Goal: Task Accomplishment & Management: Manage account settings

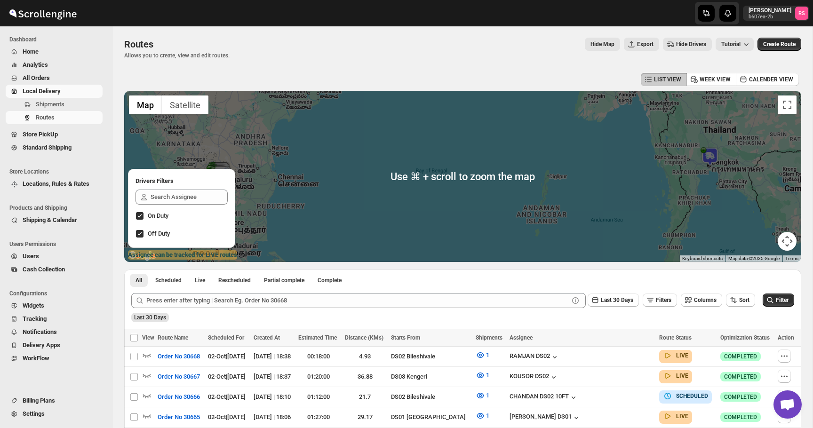
scroll to position [86, 0]
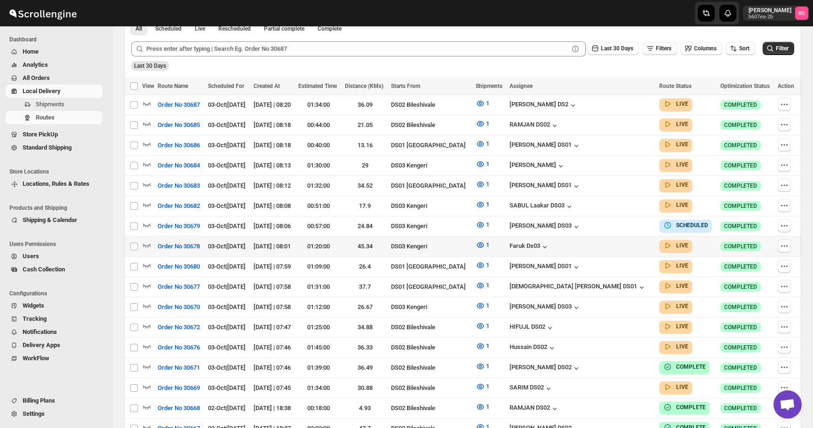
scroll to position [263, 0]
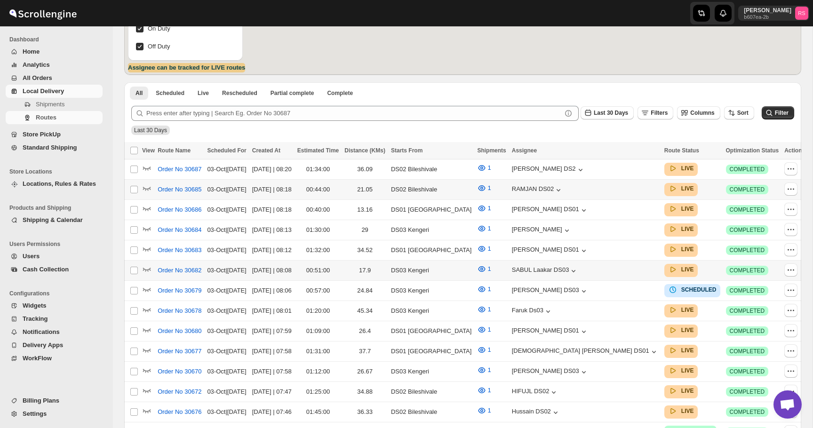
scroll to position [263, 0]
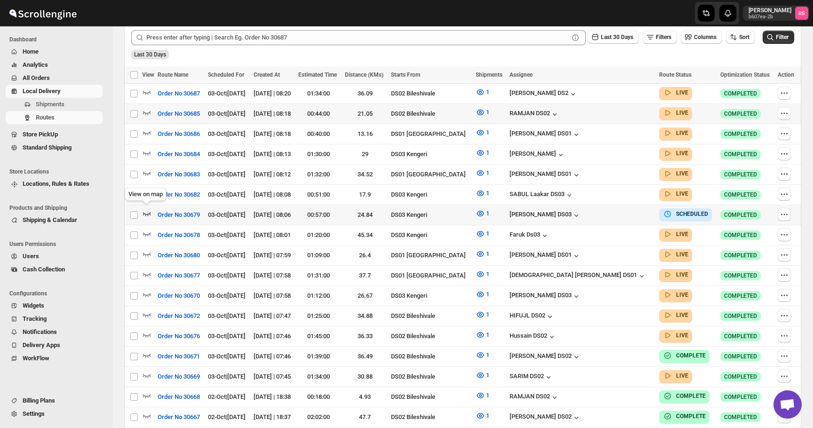
click at [151, 210] on icon "button" at bounding box center [146, 213] width 9 height 9
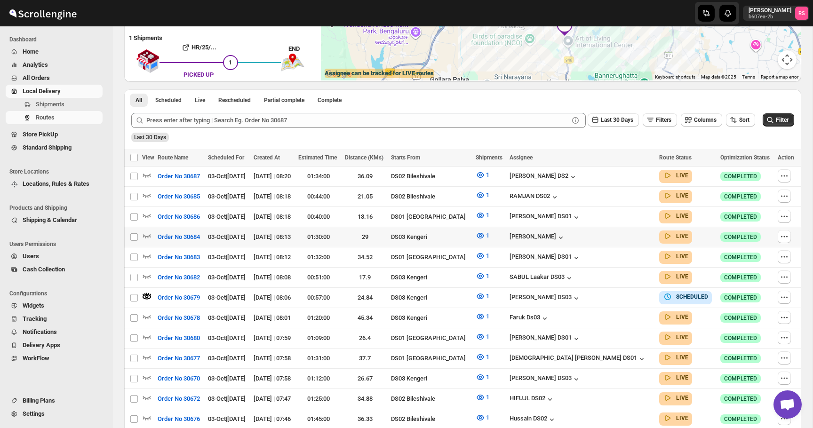
scroll to position [194, 0]
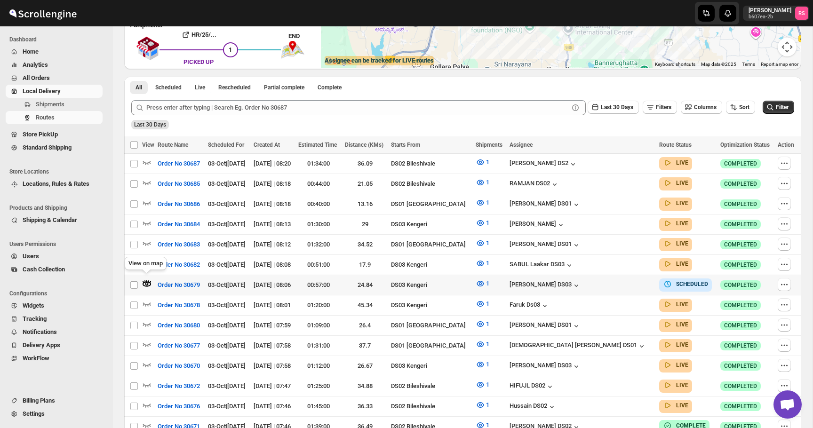
click at [146, 282] on icon "button" at bounding box center [146, 283] width 3 height 3
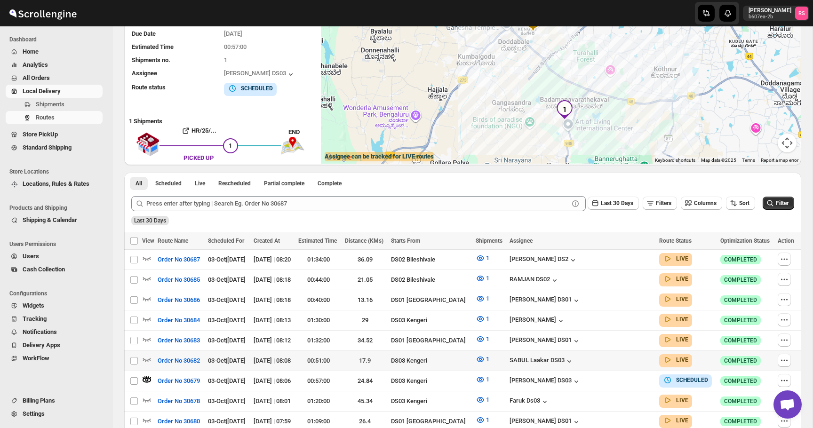
scroll to position [102, 0]
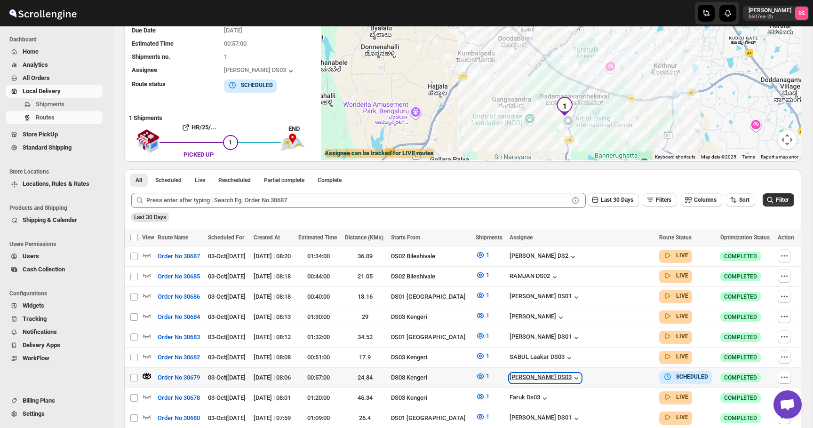
click at [581, 374] on icon "button" at bounding box center [576, 378] width 9 height 9
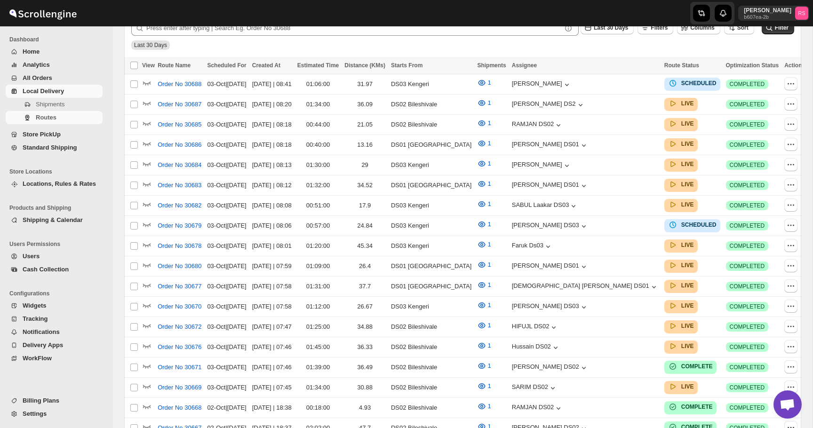
scroll to position [272, 0]
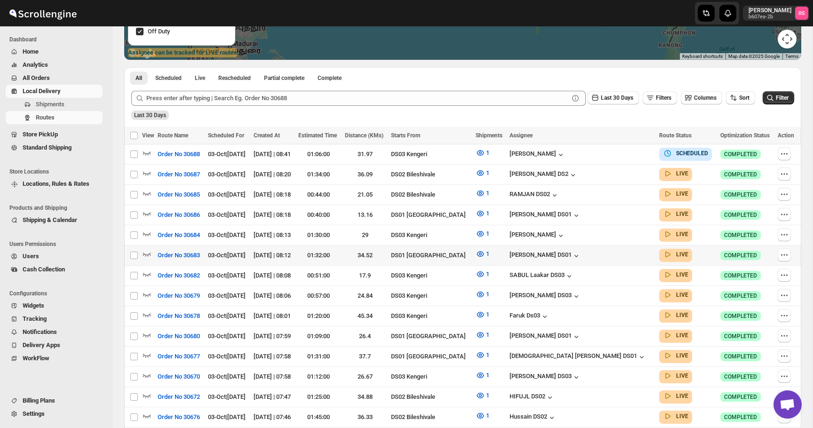
scroll to position [230, 0]
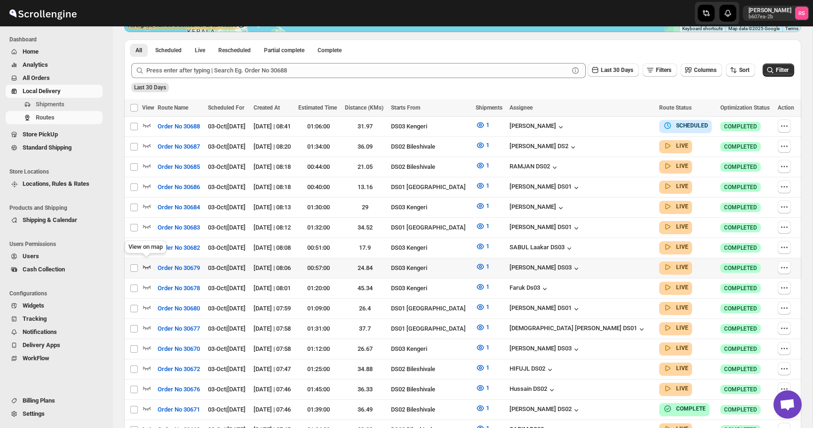
click at [148, 265] on icon "button" at bounding box center [147, 267] width 8 height 4
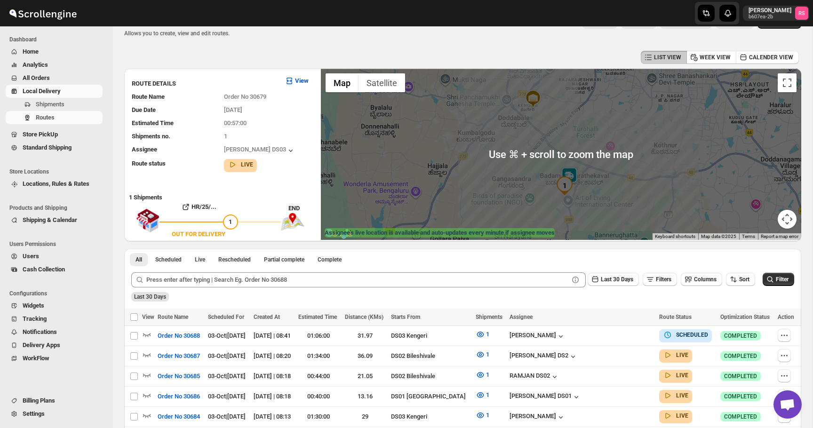
scroll to position [0, 0]
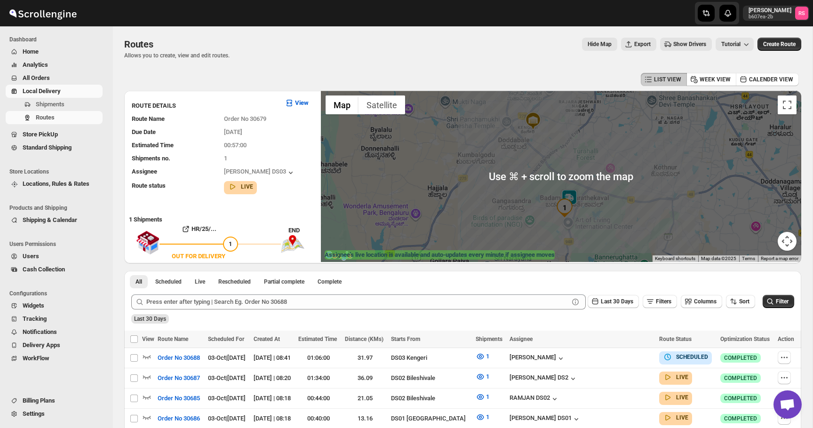
click at [568, 199] on img "1" at bounding box center [564, 208] width 19 height 19
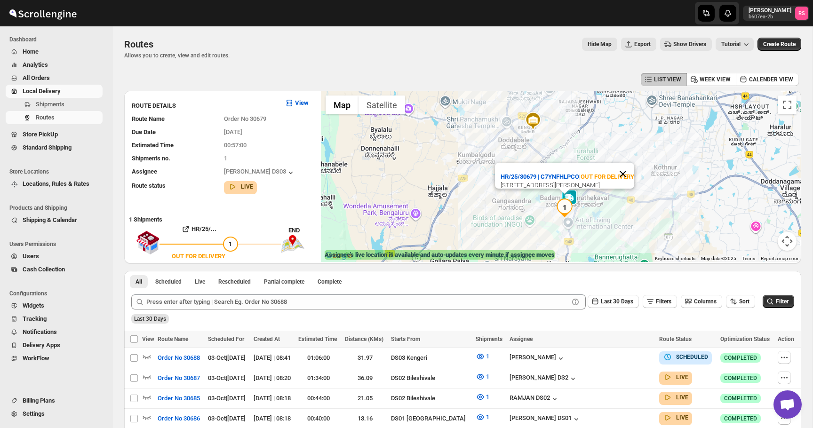
click at [623, 163] on button "Close" at bounding box center [623, 174] width 23 height 23
click at [572, 198] on img at bounding box center [569, 198] width 19 height 19
click at [609, 155] on button "Close" at bounding box center [606, 159] width 23 height 23
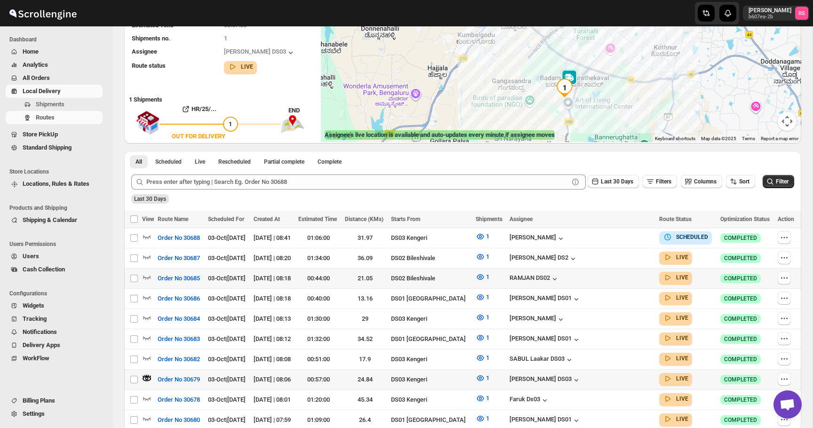
scroll to position [125, 0]
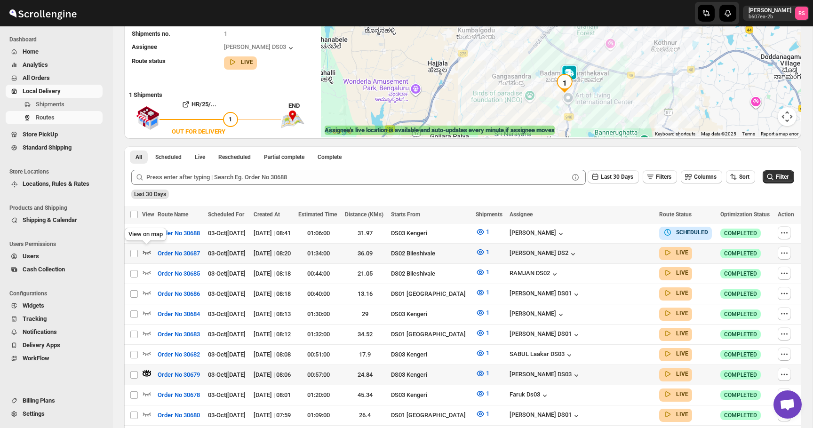
click at [144, 250] on icon "button" at bounding box center [146, 252] width 9 height 9
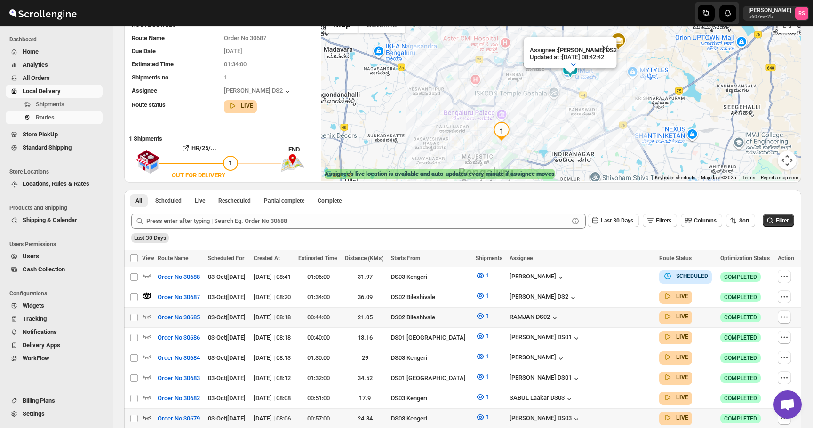
scroll to position [122, 0]
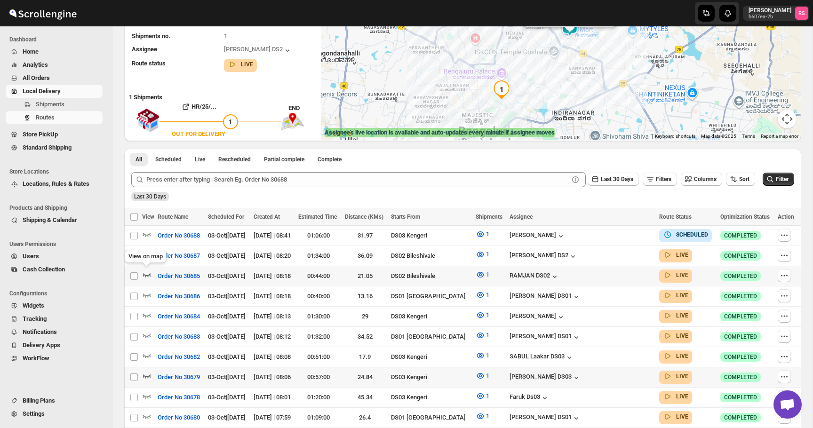
click at [147, 276] on icon "button" at bounding box center [147, 275] width 8 height 4
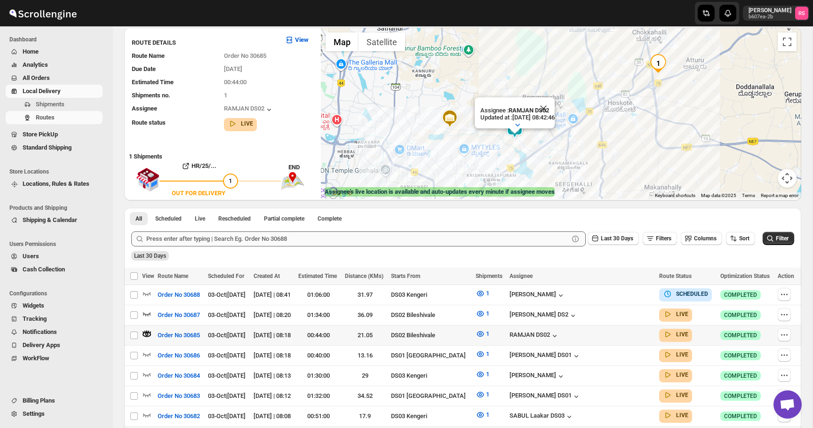
scroll to position [179, 0]
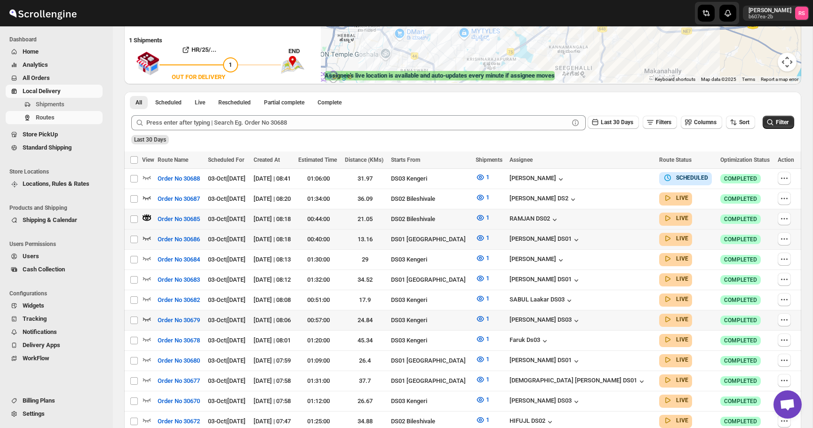
click at [150, 235] on icon "button" at bounding box center [146, 237] width 9 height 9
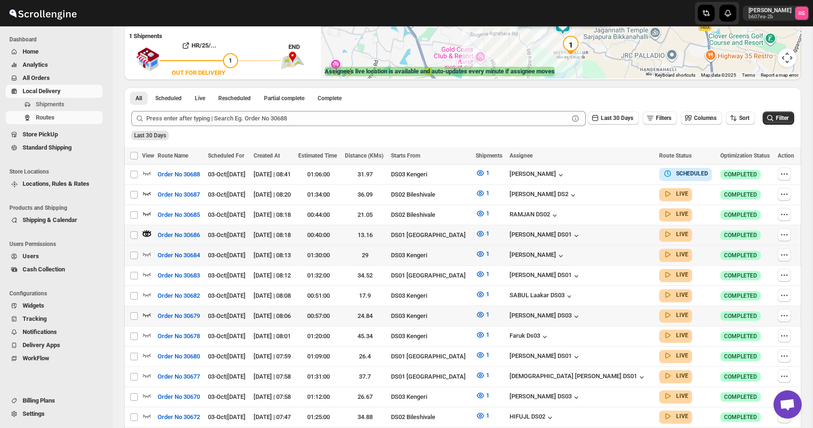
scroll to position [203, 0]
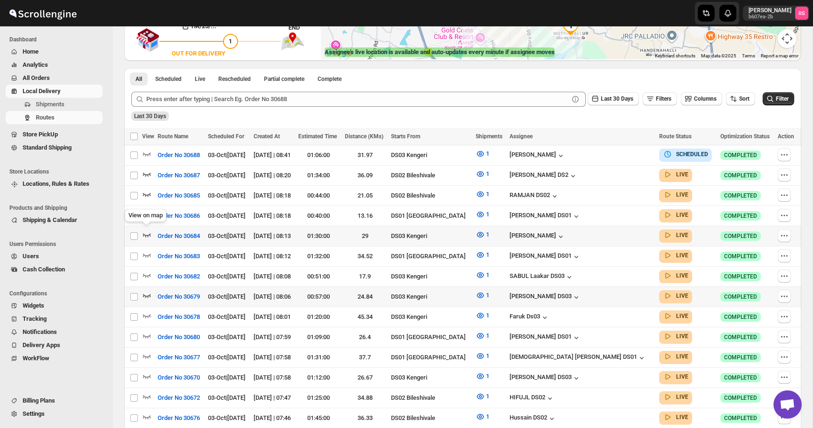
click at [146, 230] on icon "button" at bounding box center [146, 234] width 9 height 9
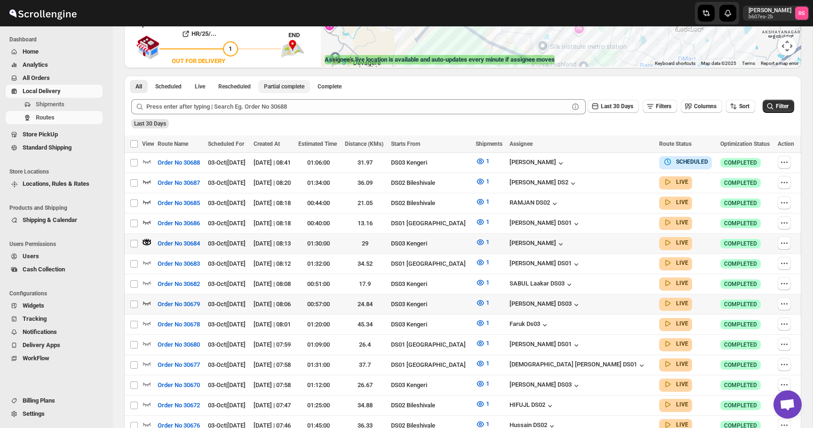
scroll to position [201, 0]
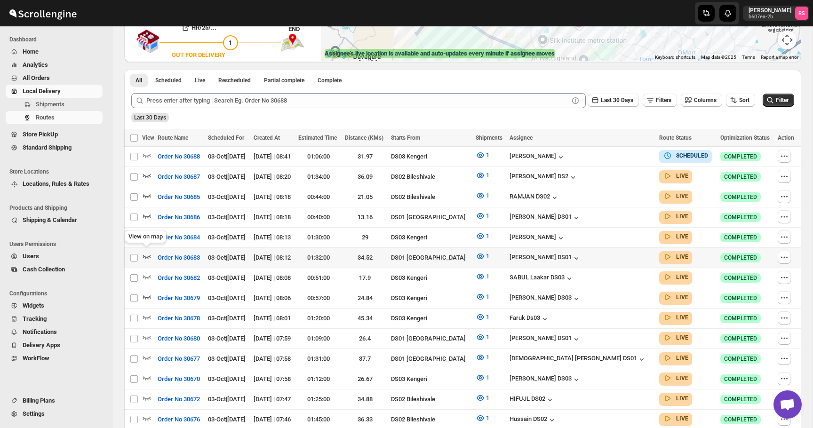
click at [145, 255] on icon "button" at bounding box center [147, 257] width 8 height 4
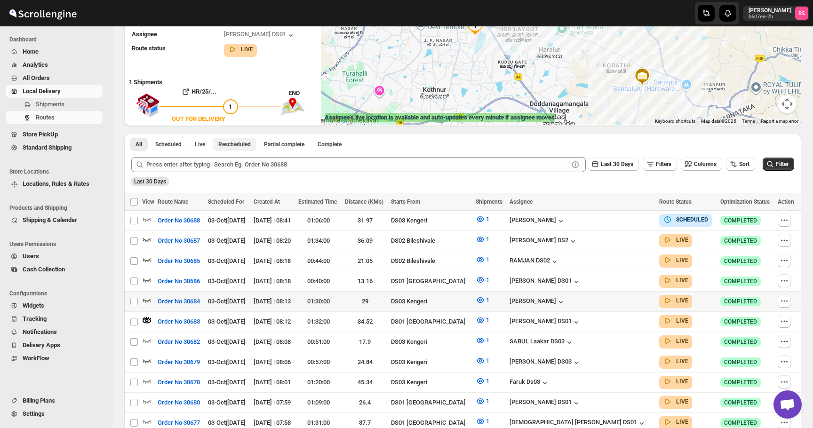
scroll to position [173, 0]
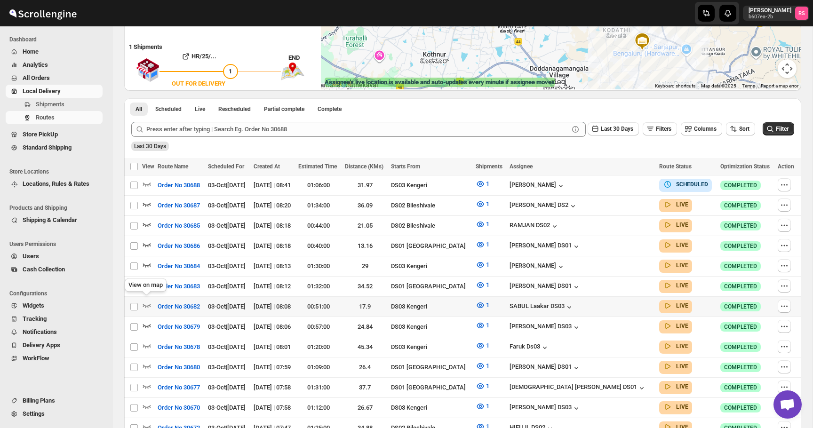
drag, startPoint x: 151, startPoint y: 301, endPoint x: 278, endPoint y: 249, distance: 137.4
click at [151, 301] on icon "button" at bounding box center [146, 305] width 9 height 9
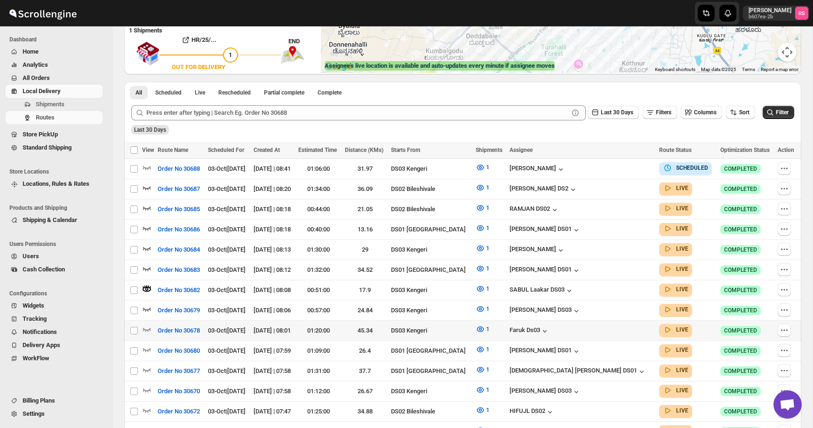
scroll to position [190, 0]
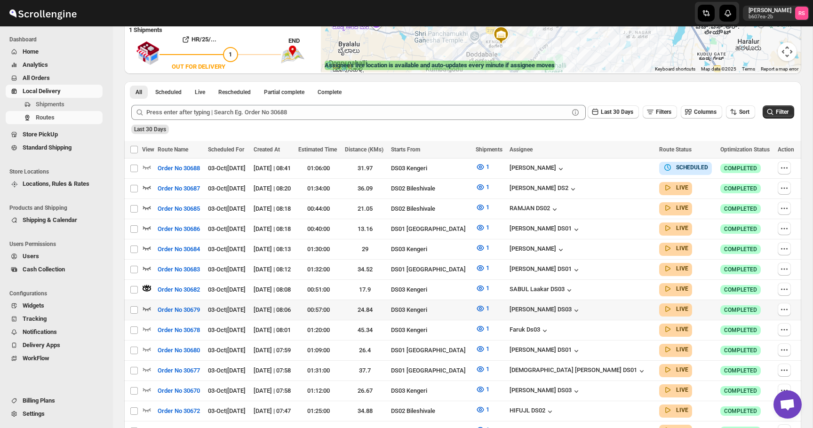
click at [149, 304] on icon "button" at bounding box center [146, 308] width 9 height 9
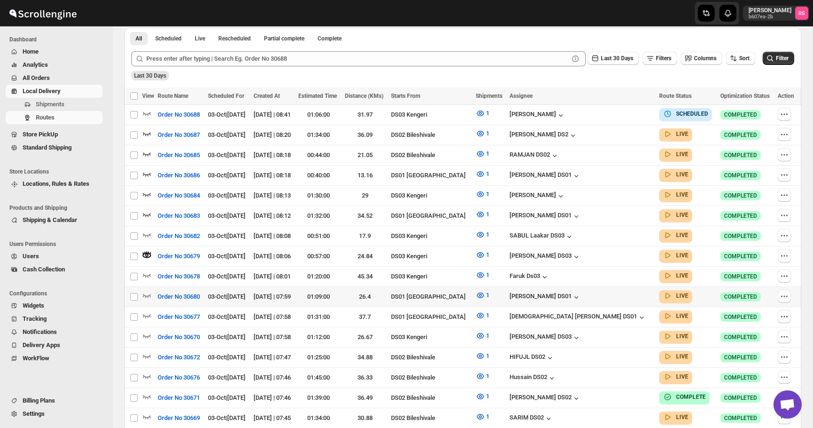
scroll to position [249, 0]
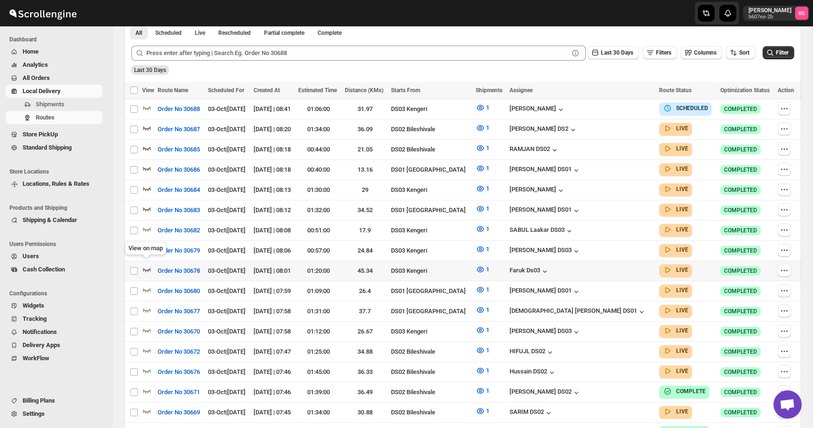
click at [149, 265] on icon "button" at bounding box center [146, 269] width 9 height 9
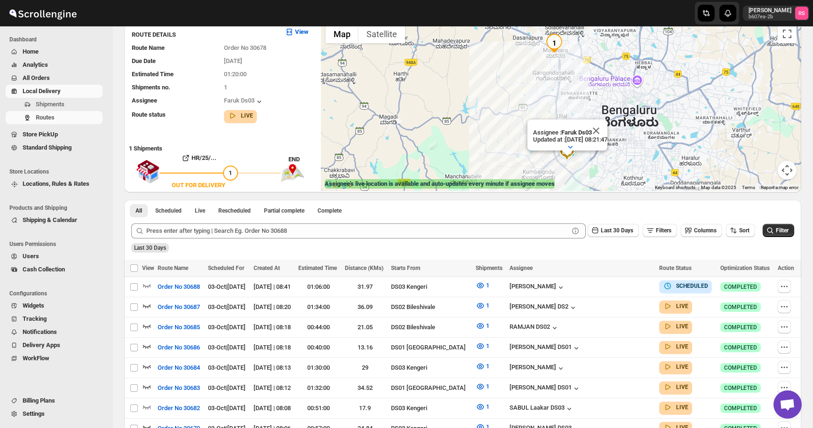
scroll to position [78, 0]
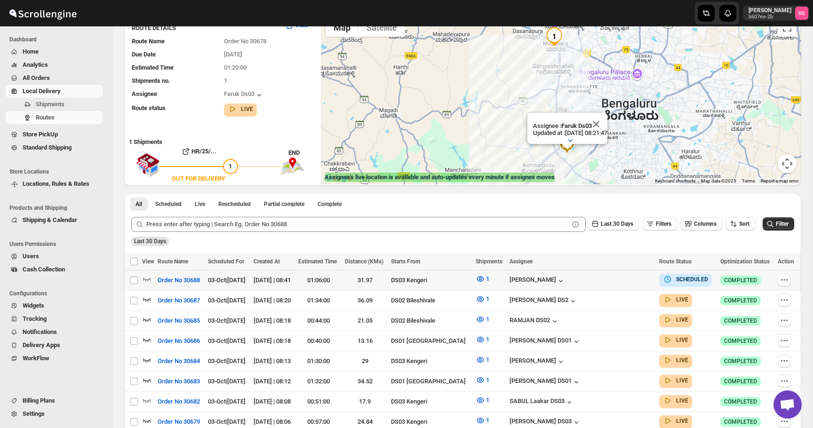
click at [239, 272] on td "03-Oct | Today" at bounding box center [227, 280] width 45 height 20
checkbox input "true"
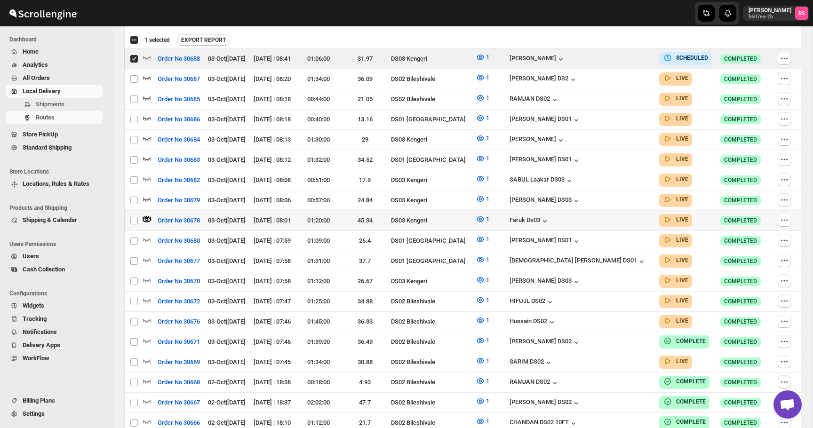
scroll to position [319, 0]
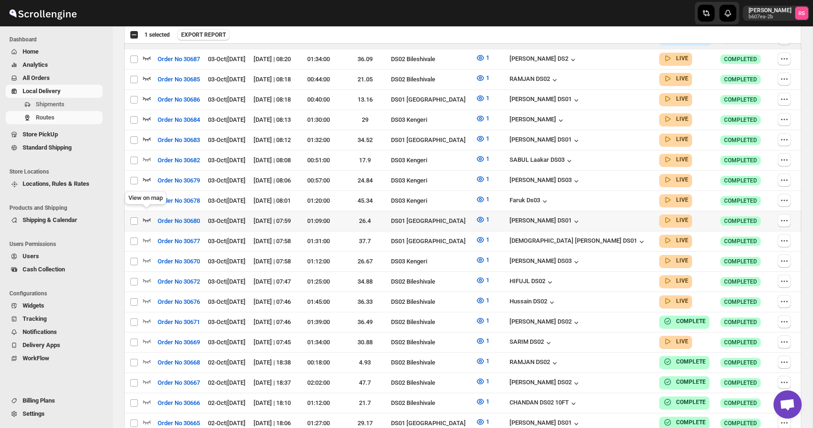
click at [147, 215] on icon "button" at bounding box center [146, 219] width 9 height 9
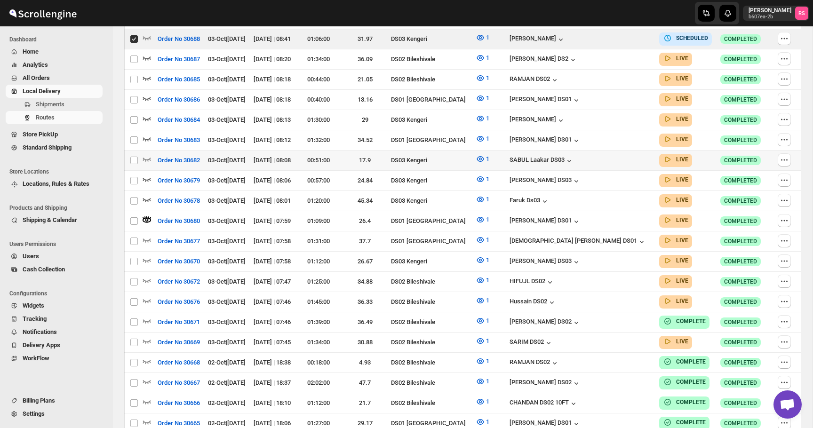
scroll to position [0, 0]
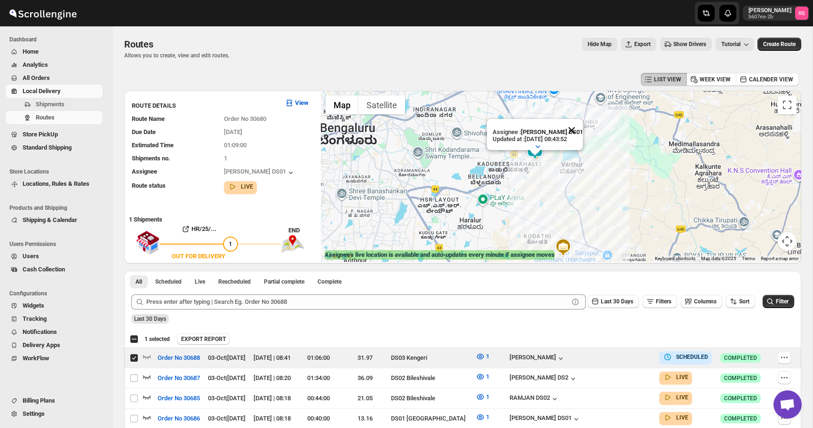
click at [577, 128] on button "Close" at bounding box center [571, 130] width 23 height 23
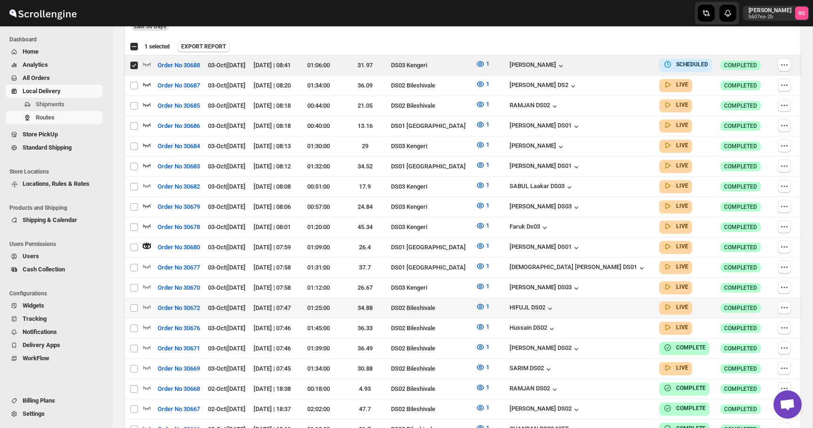
scroll to position [292, 0]
click at [148, 262] on icon "button" at bounding box center [146, 266] width 9 height 9
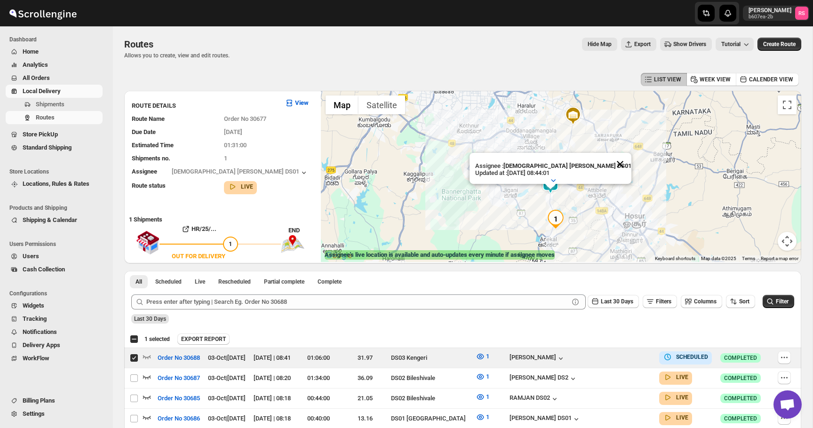
click at [609, 168] on button "Close" at bounding box center [620, 164] width 23 height 23
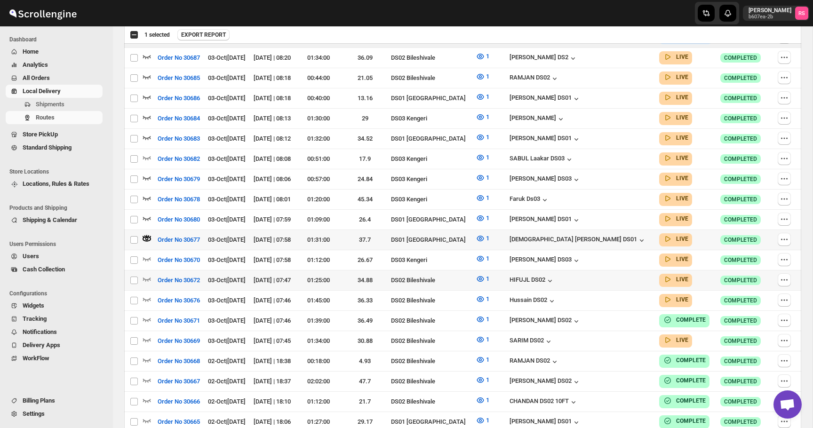
scroll to position [342, 0]
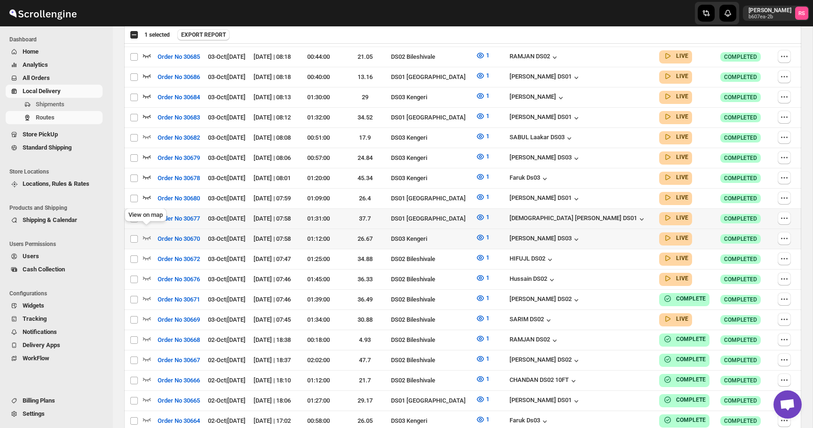
click at [149, 236] on icon "button" at bounding box center [147, 238] width 8 height 4
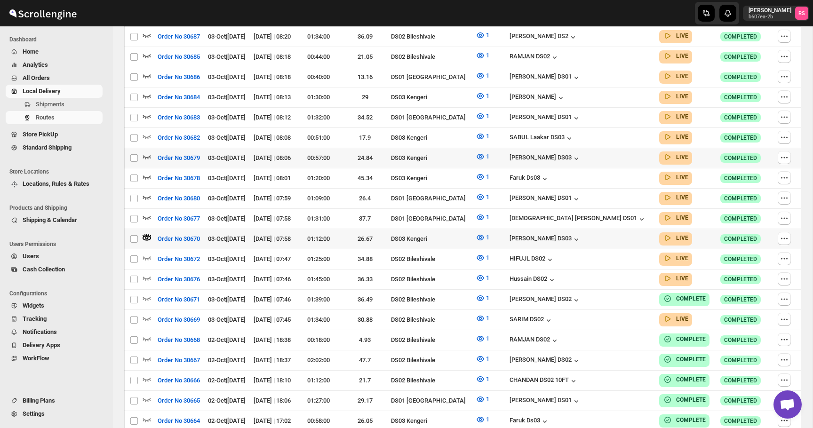
scroll to position [0, 0]
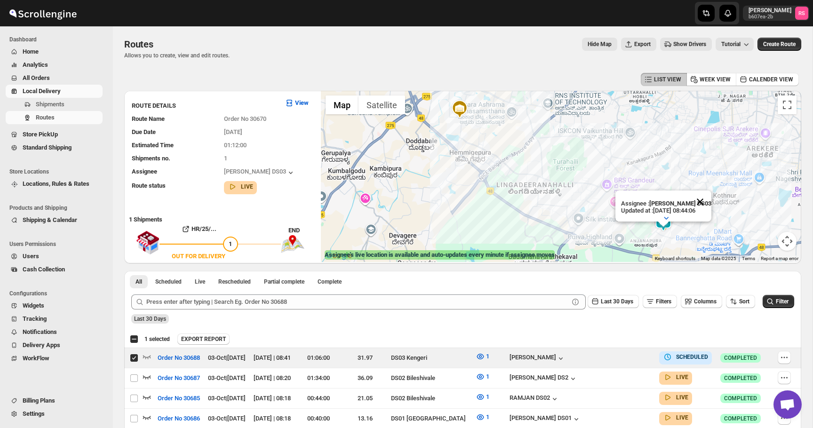
click at [708, 203] on button "Close" at bounding box center [700, 202] width 23 height 23
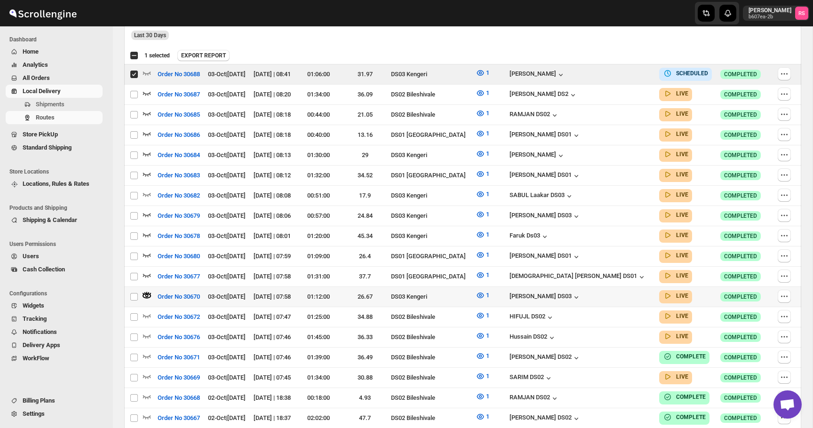
scroll to position [296, 0]
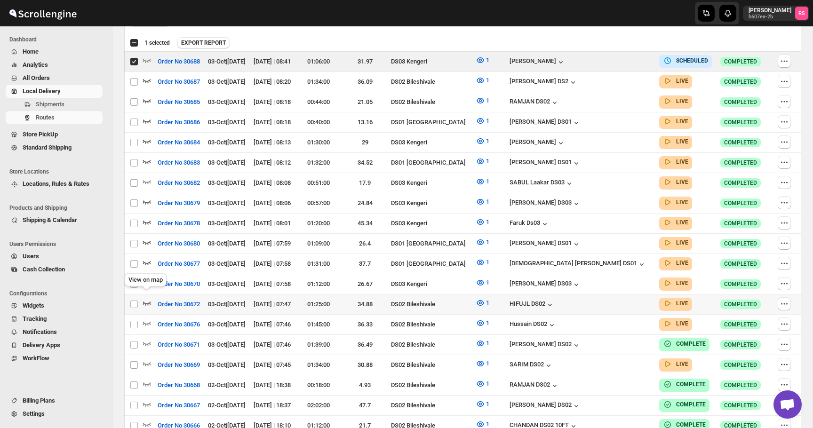
click at [149, 298] on icon "button" at bounding box center [146, 302] width 9 height 9
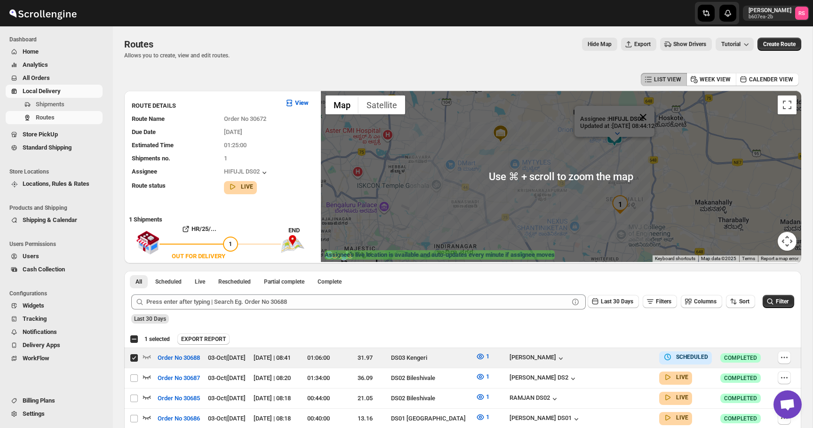
click at [651, 115] on button "Close" at bounding box center [643, 117] width 23 height 23
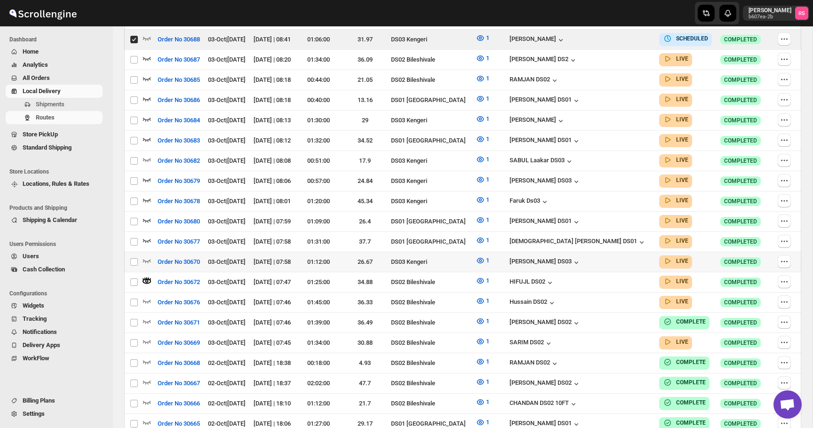
scroll to position [341, 0]
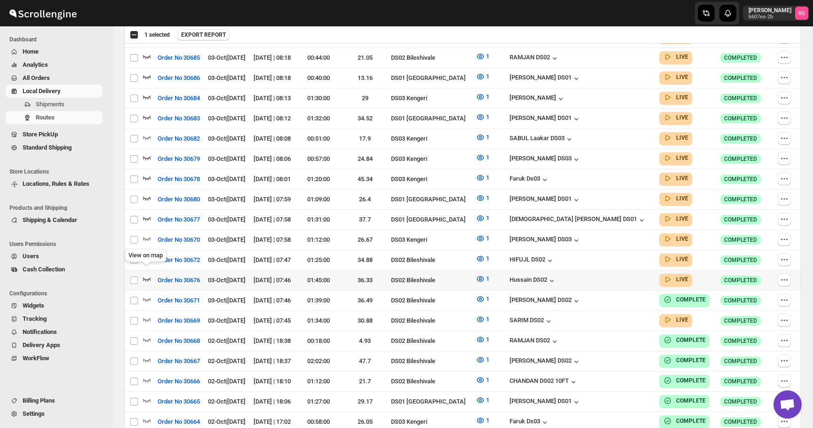
click at [147, 274] on icon "button" at bounding box center [146, 278] width 9 height 9
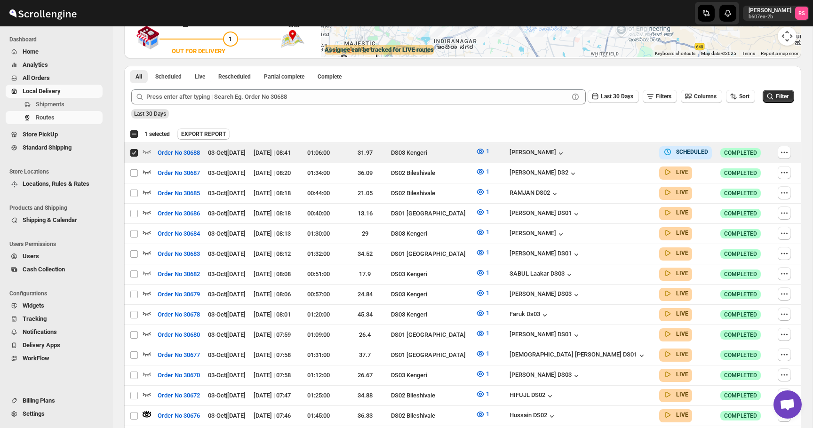
scroll to position [0, 0]
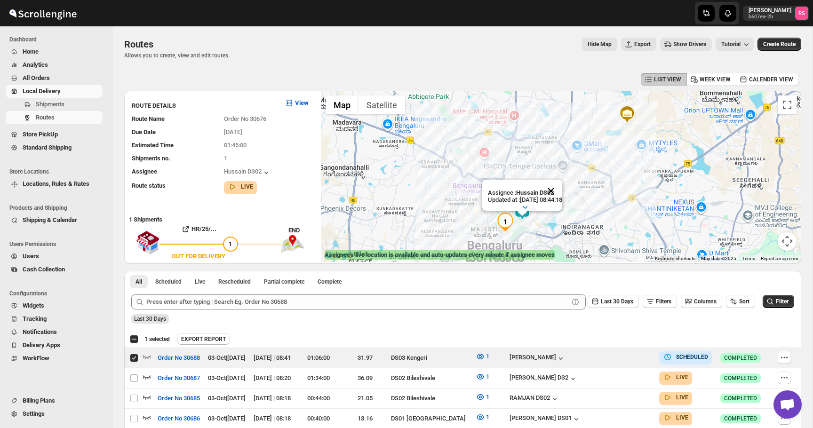
click at [559, 188] on button "Close" at bounding box center [551, 191] width 23 height 23
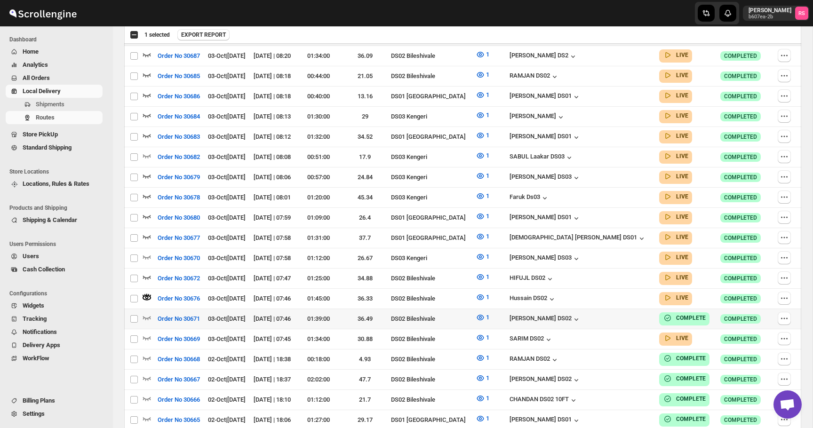
scroll to position [332, 0]
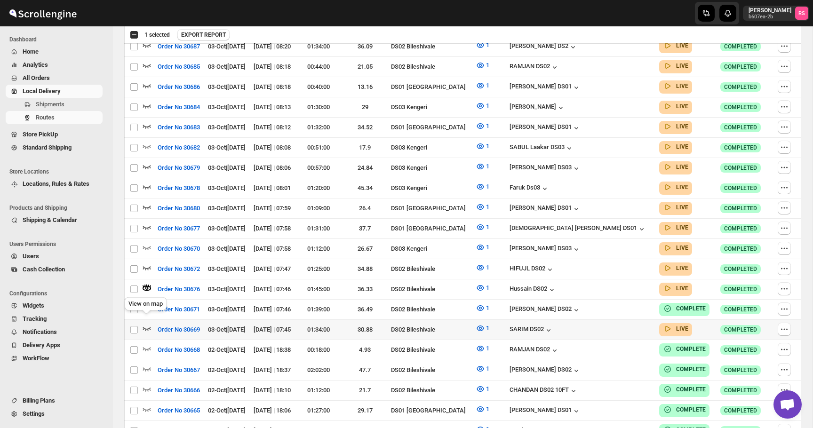
click at [147, 324] on icon "button" at bounding box center [146, 328] width 9 height 9
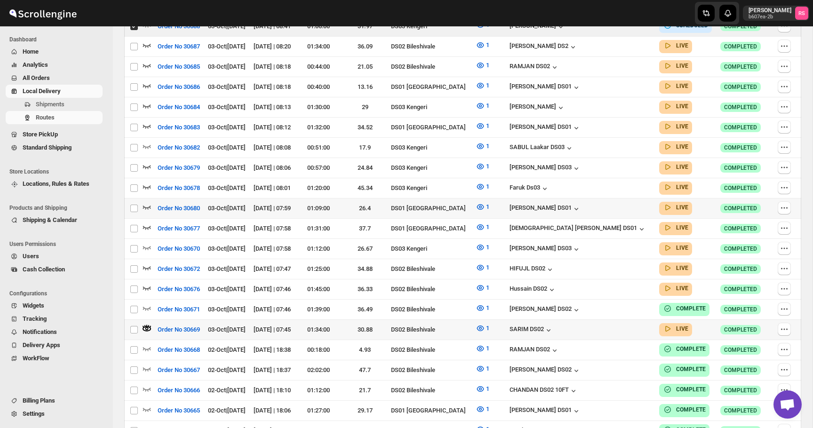
scroll to position [0, 0]
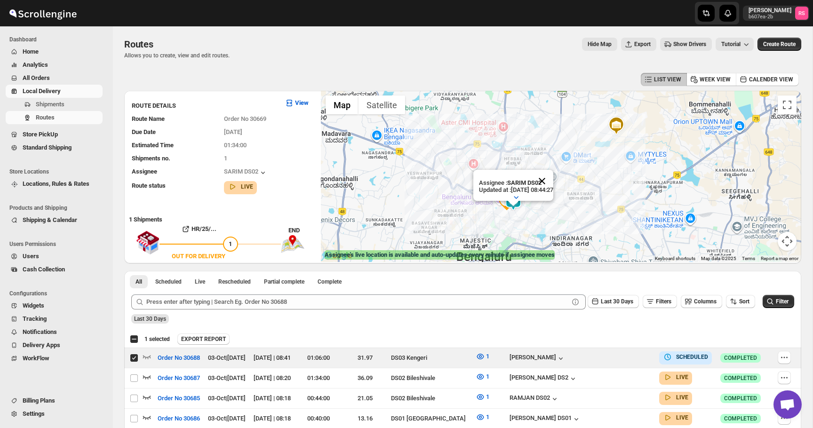
click at [547, 180] on button "Close" at bounding box center [542, 181] width 23 height 23
click at [506, 199] on img at bounding box center [513, 201] width 19 height 19
click at [512, 199] on img at bounding box center [513, 201] width 19 height 19
click at [553, 156] on button "Close" at bounding box center [542, 162] width 23 height 23
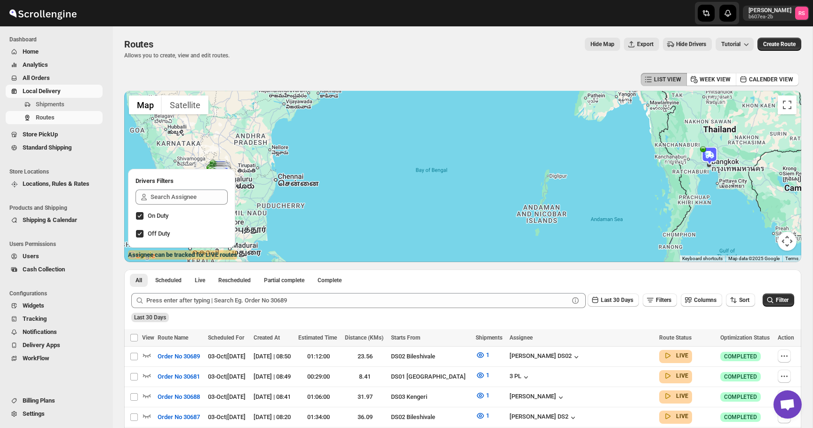
click at [708, 154] on img at bounding box center [709, 155] width 19 height 19
click at [714, 148] on icon "button" at bounding box center [712, 148] width 9 height 9
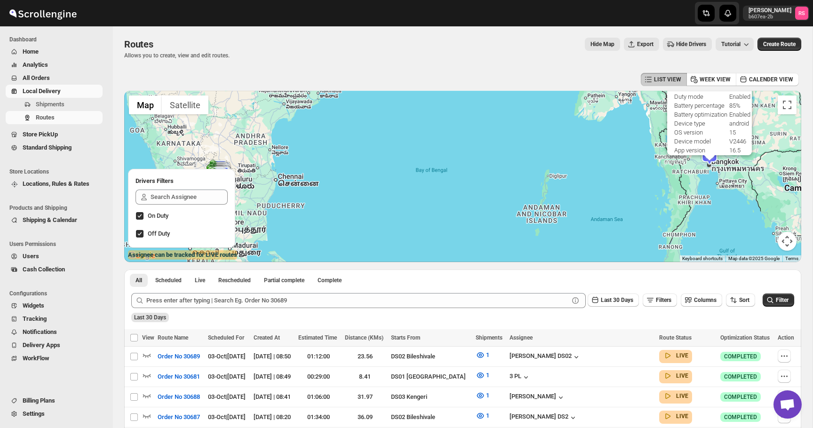
click at [712, 94] on td "Duty mode" at bounding box center [701, 97] width 54 height 8
click at [794, 243] on button "Map camera controls" at bounding box center [787, 241] width 19 height 19
click at [743, 185] on button "Move up" at bounding box center [740, 194] width 19 height 19
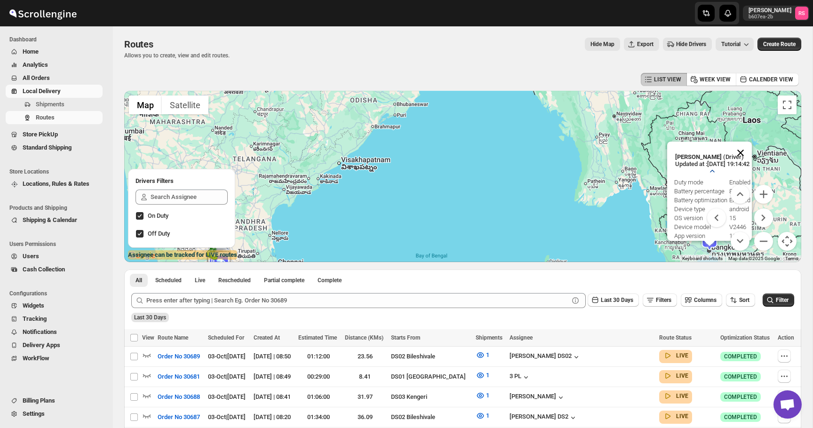
click at [752, 158] on button "Close" at bounding box center [740, 153] width 23 height 23
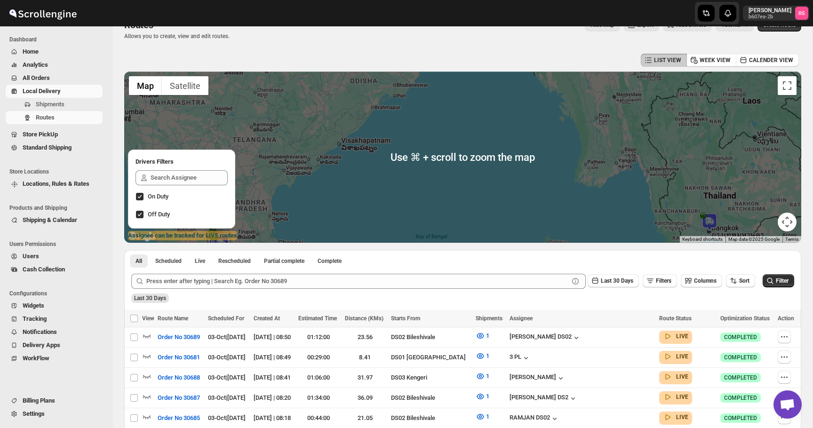
scroll to position [19, 0]
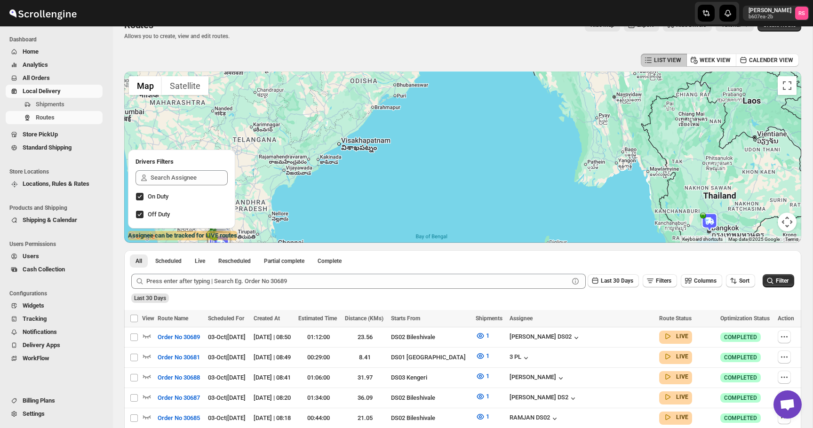
click at [697, 264] on div "All Scheduled Live Rescheduled Partial complete Complete More views All Schedul…" at bounding box center [462, 258] width 677 height 16
click at [783, 226] on button "Map camera controls" at bounding box center [787, 222] width 19 height 19
click at [746, 224] on button "Move down" at bounding box center [740, 222] width 19 height 19
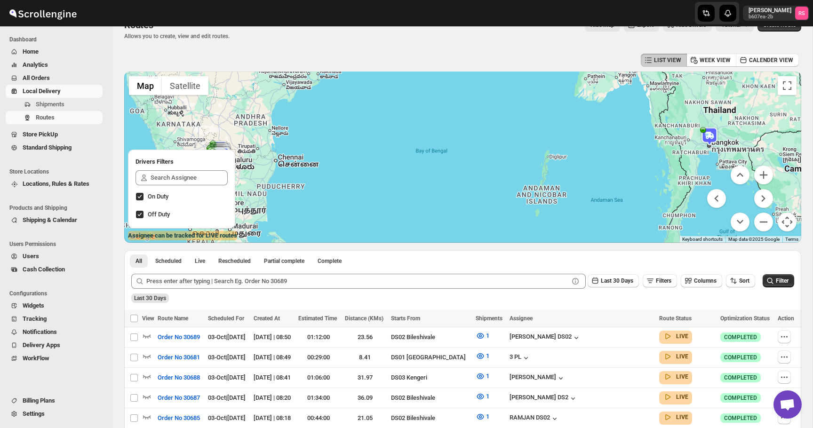
click at [716, 257] on div "All Scheduled Live Rescheduled Partial complete Complete More views All Schedul…" at bounding box center [462, 258] width 677 height 16
click at [712, 261] on div "All Scheduled Live Rescheduled Partial complete Complete More views All Schedul…" at bounding box center [462, 258] width 677 height 16
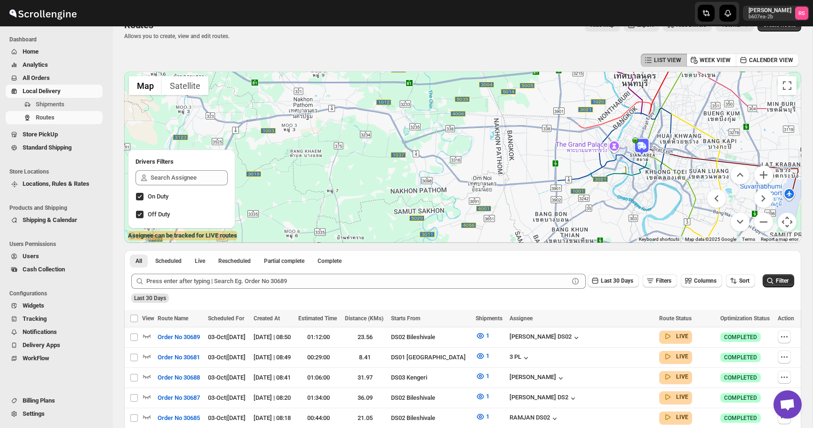
drag, startPoint x: 661, startPoint y: 116, endPoint x: 616, endPoint y: 227, distance: 119.9
click at [616, 227] on div at bounding box center [462, 157] width 677 height 171
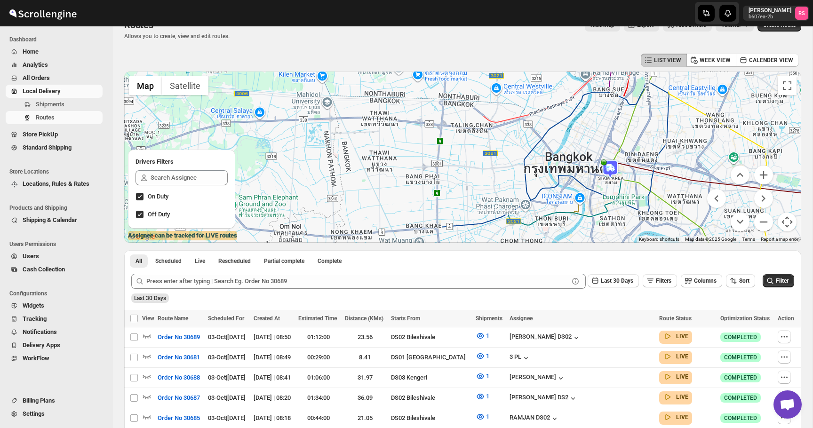
drag, startPoint x: 611, startPoint y: 184, endPoint x: 612, endPoint y: 175, distance: 9.0
click at [612, 175] on div at bounding box center [462, 157] width 677 height 171
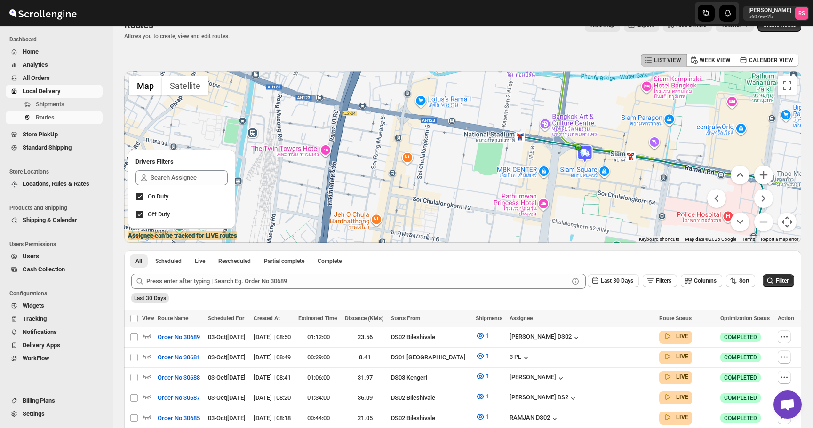
drag, startPoint x: 555, startPoint y: 132, endPoint x: 552, endPoint y: 172, distance: 40.2
click at [552, 172] on div at bounding box center [462, 157] width 677 height 171
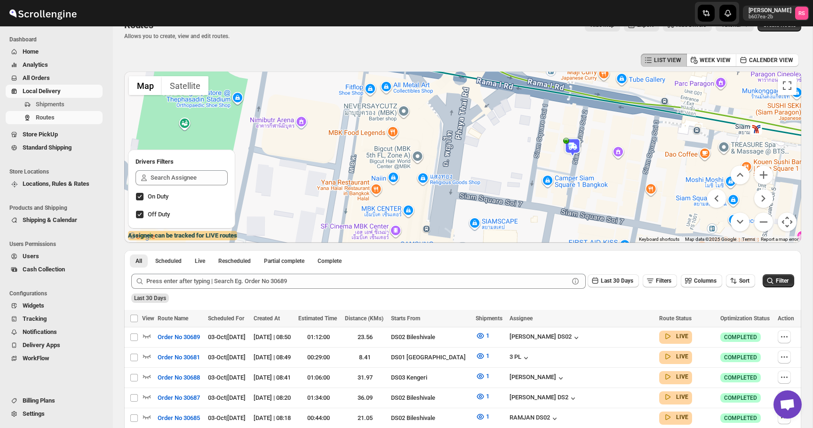
drag, startPoint x: 561, startPoint y: 156, endPoint x: 529, endPoint y: 164, distance: 32.5
click at [529, 164] on div at bounding box center [462, 157] width 677 height 171
click at [53, 117] on span "Routes" at bounding box center [45, 117] width 19 height 7
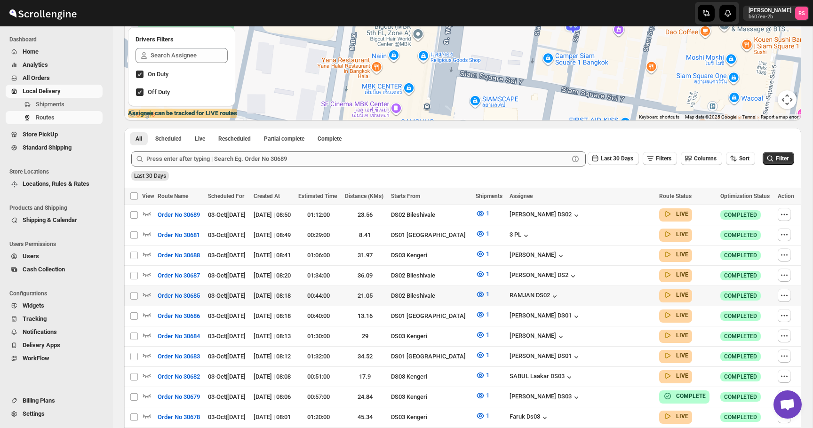
scroll to position [165, 0]
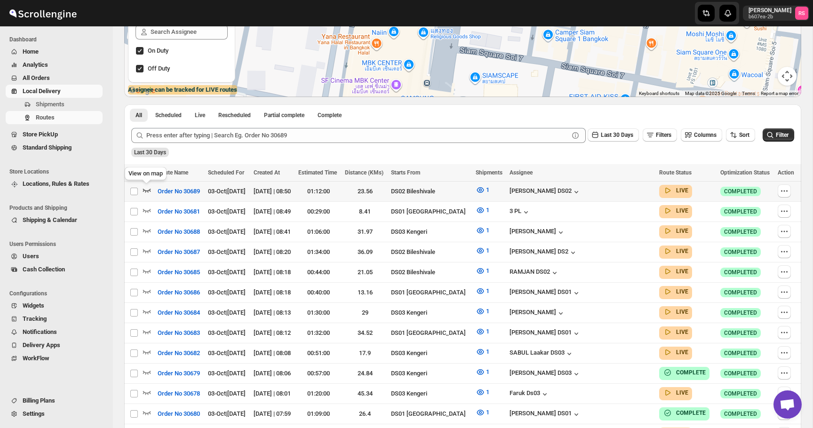
click at [149, 189] on icon "button" at bounding box center [146, 189] width 9 height 9
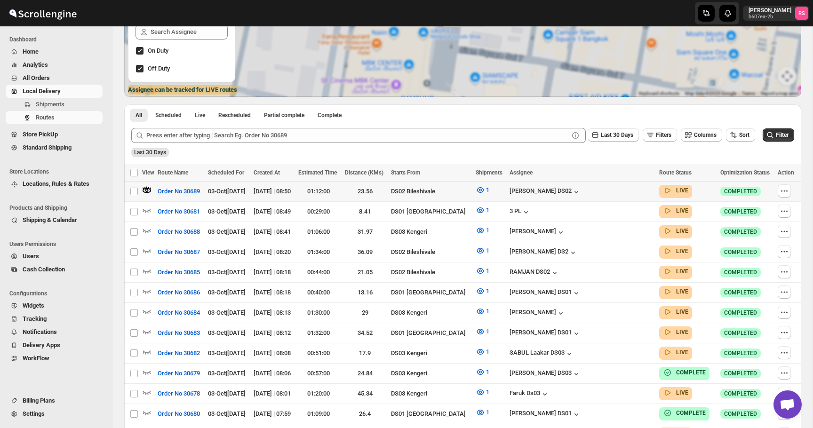
scroll to position [0, 0]
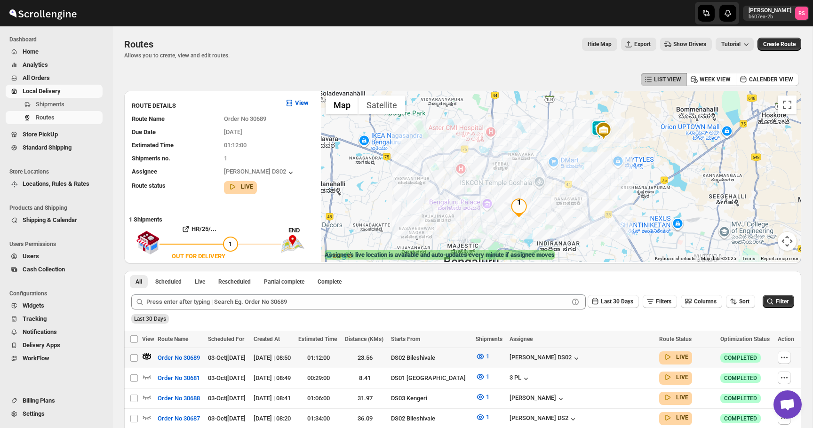
click at [593, 122] on img at bounding box center [599, 129] width 19 height 19
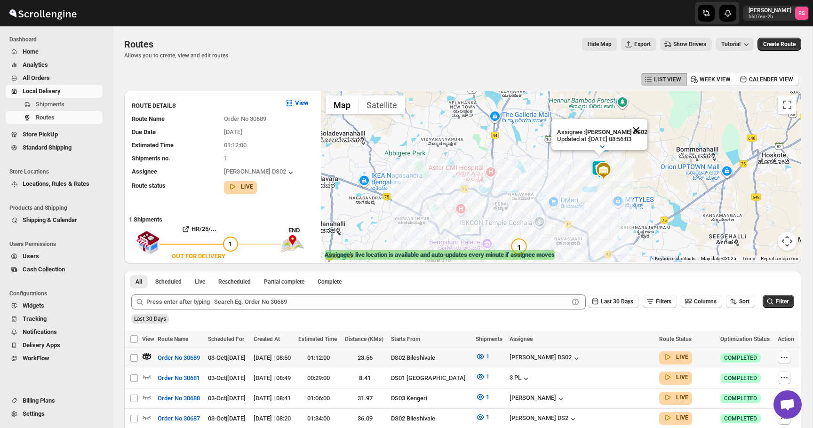
click at [642, 133] on button "Close" at bounding box center [636, 130] width 23 height 23
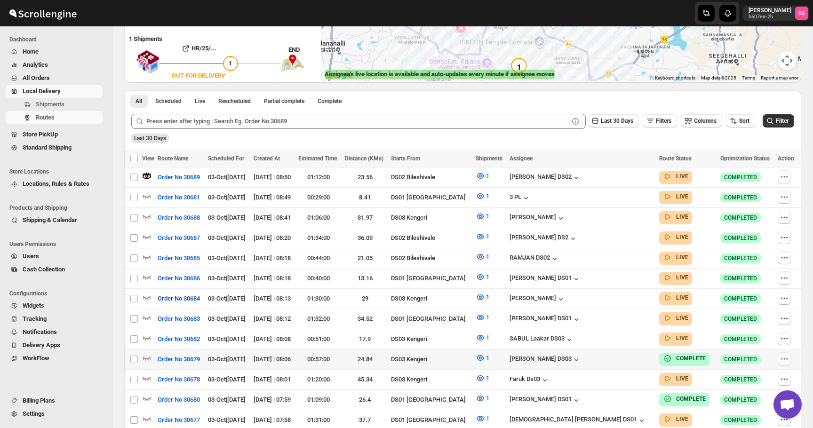
scroll to position [182, 0]
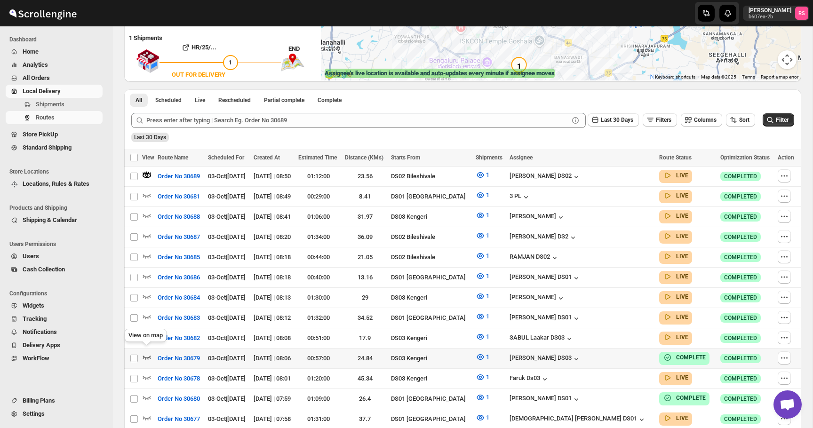
click at [148, 352] on icon "button" at bounding box center [146, 356] width 9 height 9
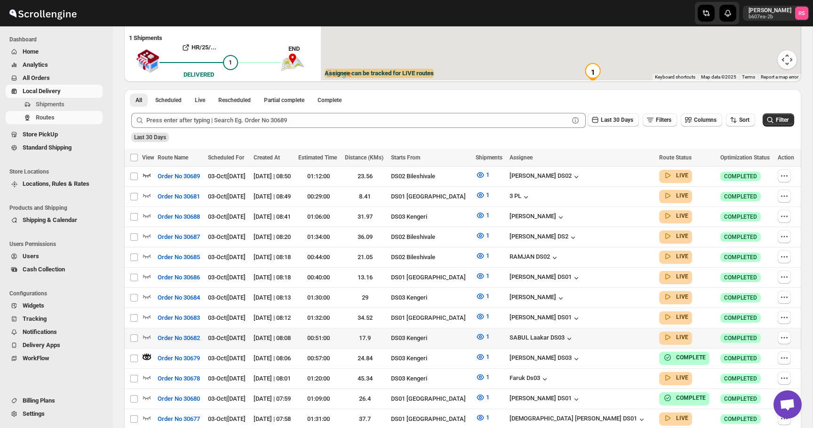
scroll to position [0, 0]
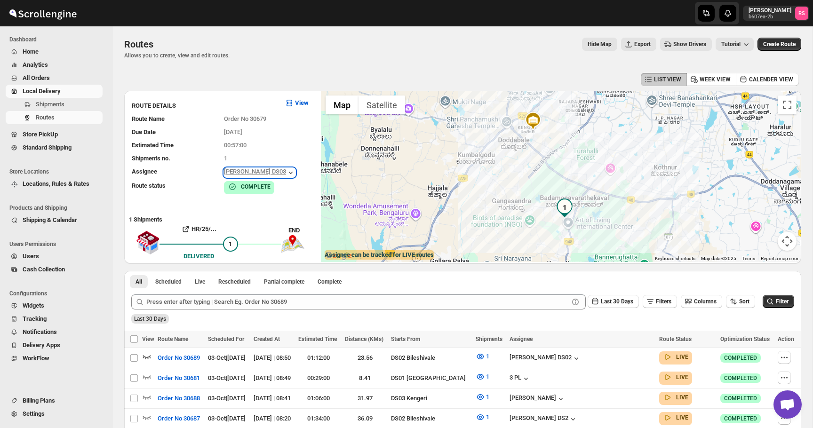
click at [290, 175] on icon "button" at bounding box center [290, 172] width 9 height 9
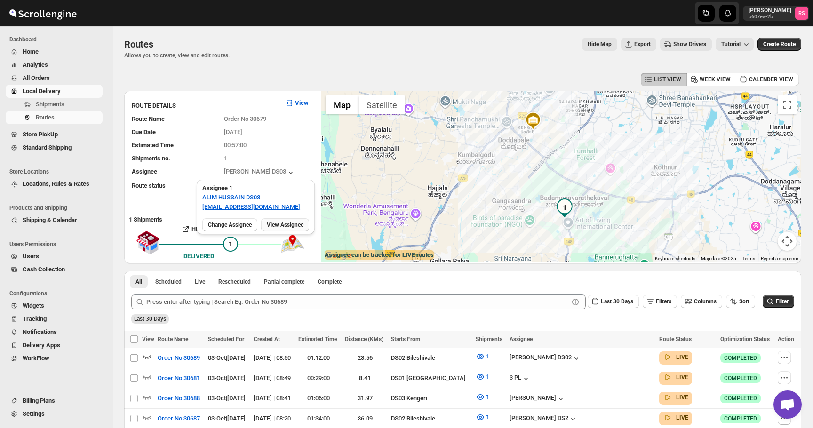
click at [278, 226] on span "View Assignee" at bounding box center [285, 225] width 37 height 8
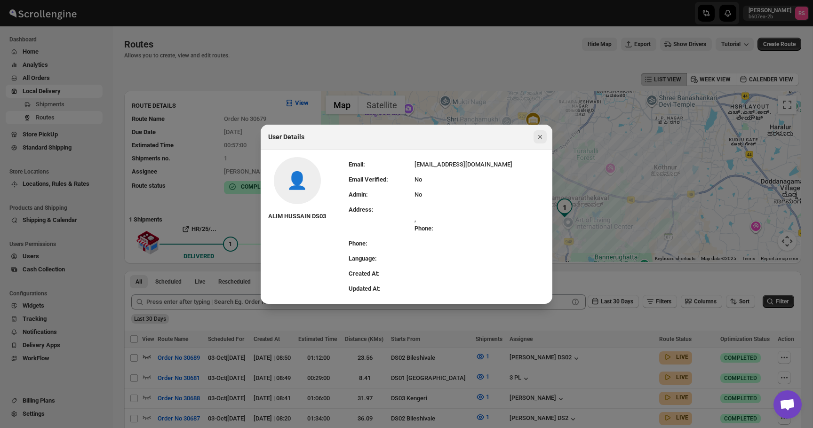
click at [536, 136] on icon "Close" at bounding box center [540, 136] width 9 height 9
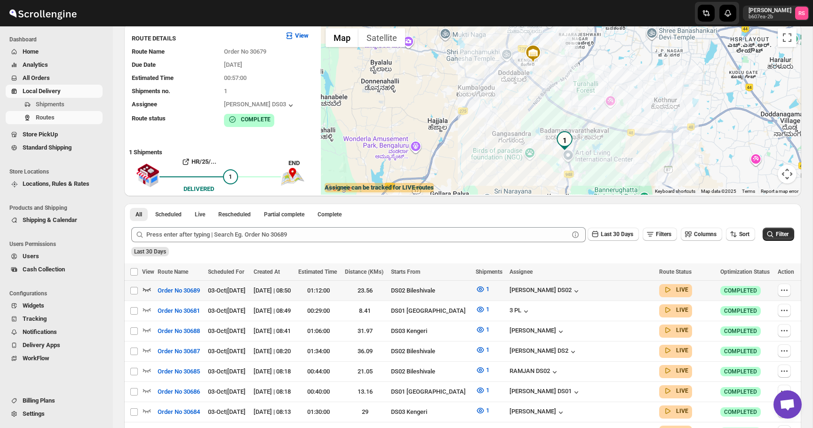
scroll to position [79, 0]
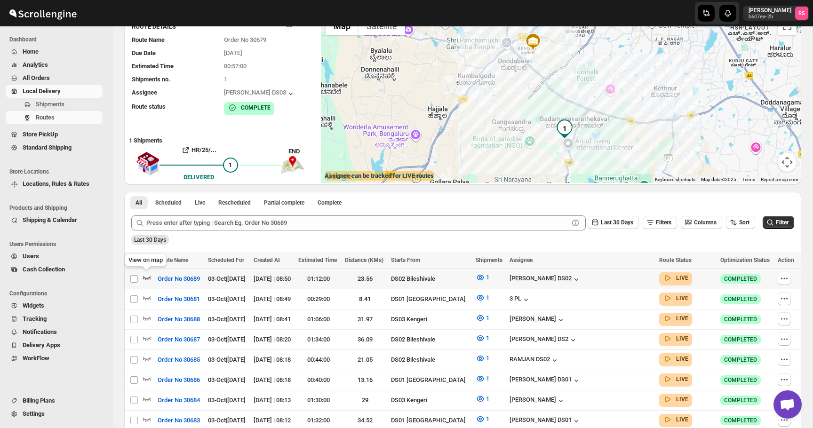
click at [150, 277] on icon "button" at bounding box center [147, 278] width 8 height 4
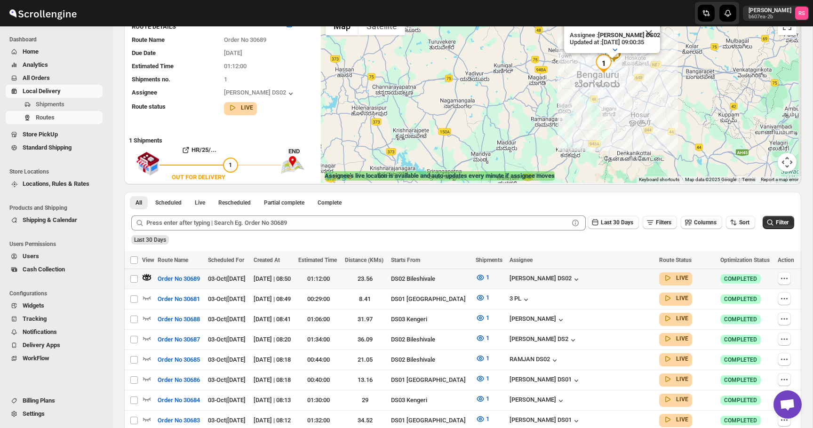
drag, startPoint x: 610, startPoint y: 77, endPoint x: 545, endPoint y: 112, distance: 73.7
click at [545, 112] on div "Assignee : PRAKSH NEWAR DS02 Updated at : 03/10/2025, 09:00:35 Duty mode Enable…" at bounding box center [561, 97] width 480 height 171
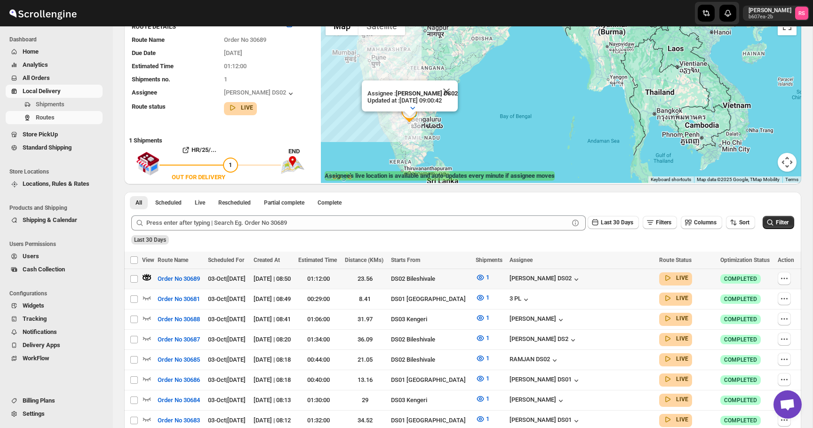
drag, startPoint x: 672, startPoint y: 117, endPoint x: 696, endPoint y: 129, distance: 26.9
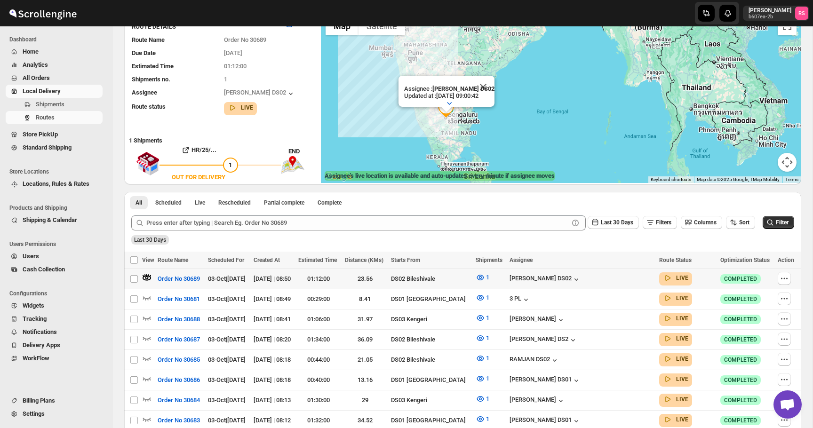
drag, startPoint x: 696, startPoint y: 129, endPoint x: 670, endPoint y: 129, distance: 26.4
click at [670, 129] on div "Assignee : PRAKSH NEWAR DS02 Updated at : 03/10/2025, 09:00:42 Duty mode Enable…" at bounding box center [561, 97] width 480 height 171
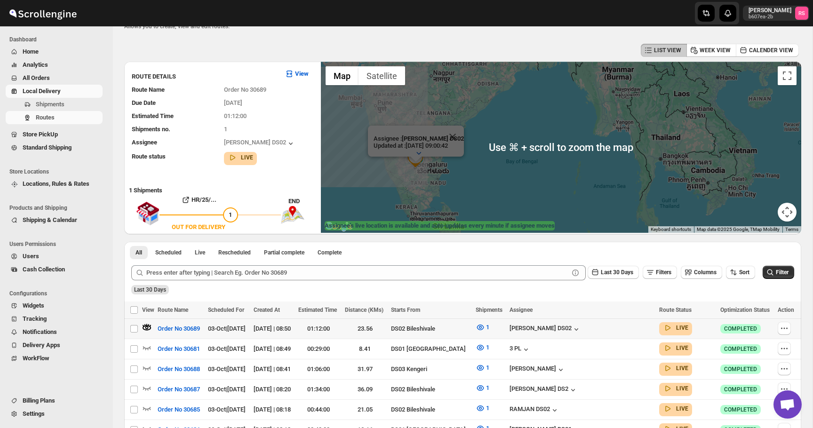
scroll to position [0, 0]
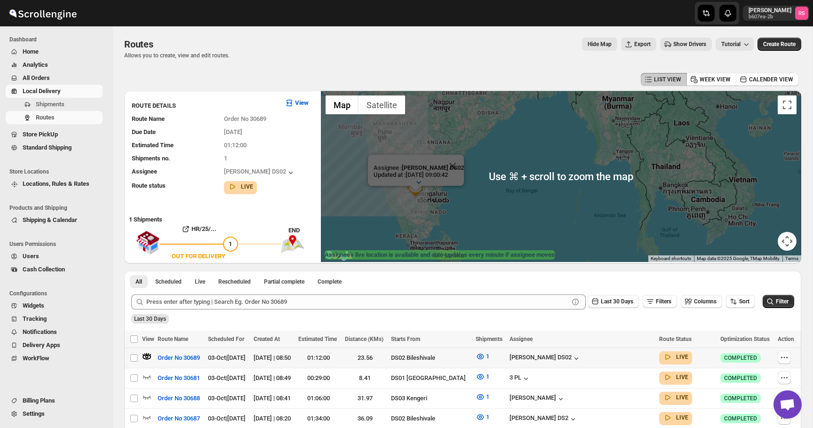
click at [673, 44] on span "Show Drivers" at bounding box center [689, 44] width 33 height 8
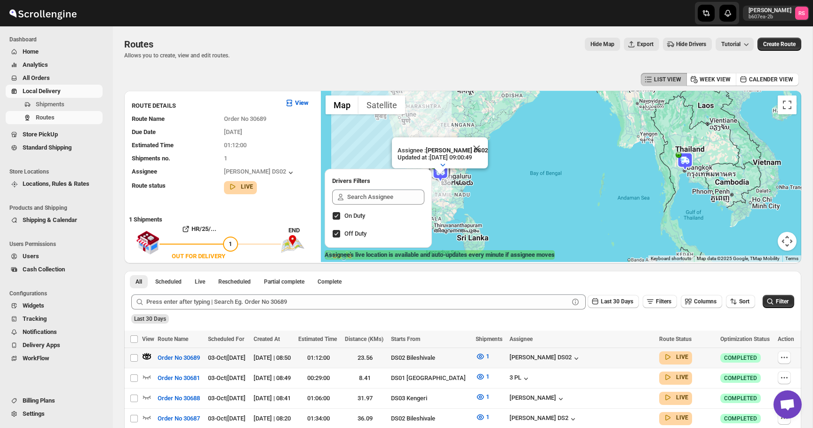
click at [688, 161] on img at bounding box center [685, 161] width 19 height 19
drag, startPoint x: 674, startPoint y: 148, endPoint x: 709, endPoint y: 148, distance: 34.8
click at [709, 148] on p "Updated at : 02/10/2025, 19:14:42" at bounding box center [688, 147] width 74 height 7
